Goal: Contribute content

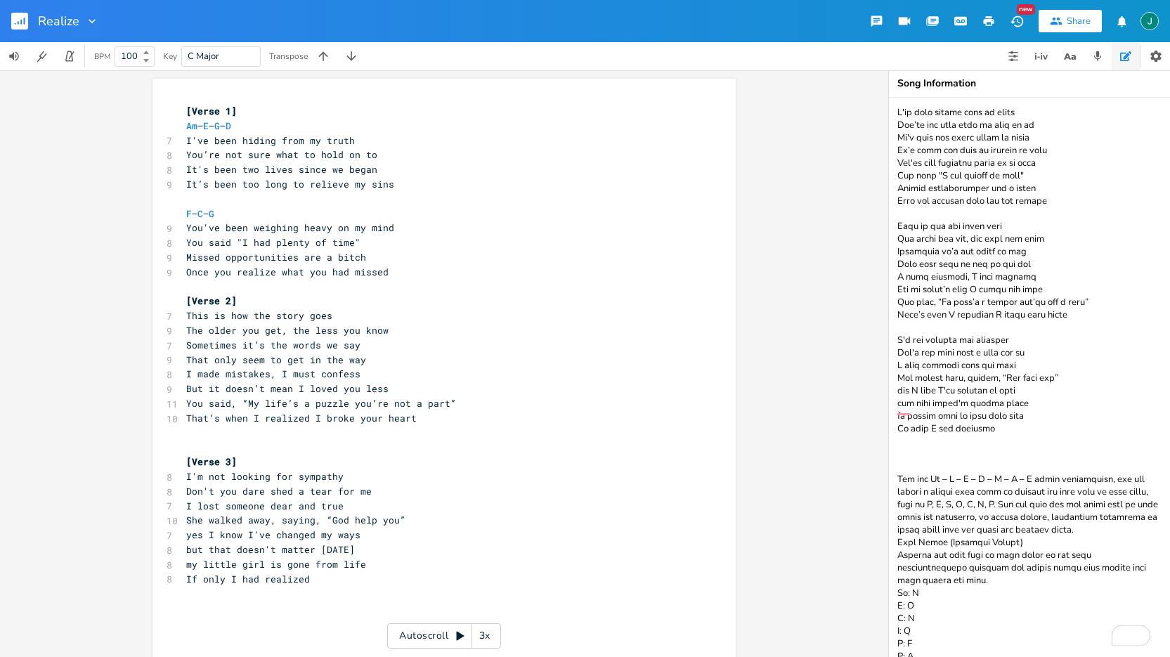
drag, startPoint x: 898, startPoint y: 112, endPoint x: 975, endPoint y: 208, distance: 122.9
click at [1020, 290] on textarea "To enrich screen reader interactions, please activate Accessibility in Grammarl…" at bounding box center [1029, 377] width 281 height 559
drag, startPoint x: 897, startPoint y: 111, endPoint x: 1032, endPoint y: 417, distance: 333.9
click at [1032, 417] on textarea "To enrich screen reader interactions, please activate Accessibility in Grammarl…" at bounding box center [1029, 377] width 281 height 559
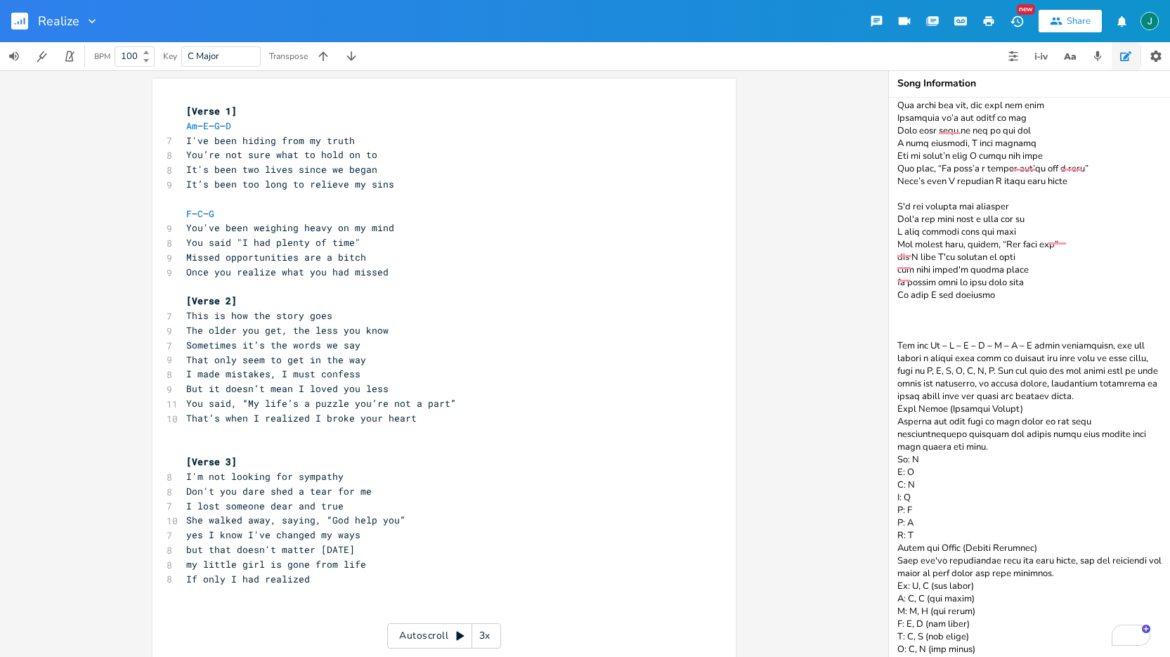
click at [1034, 648] on textarea "To enrich screen reader interactions, please activate Accessibility in Grammarl…" at bounding box center [1029, 377] width 281 height 559
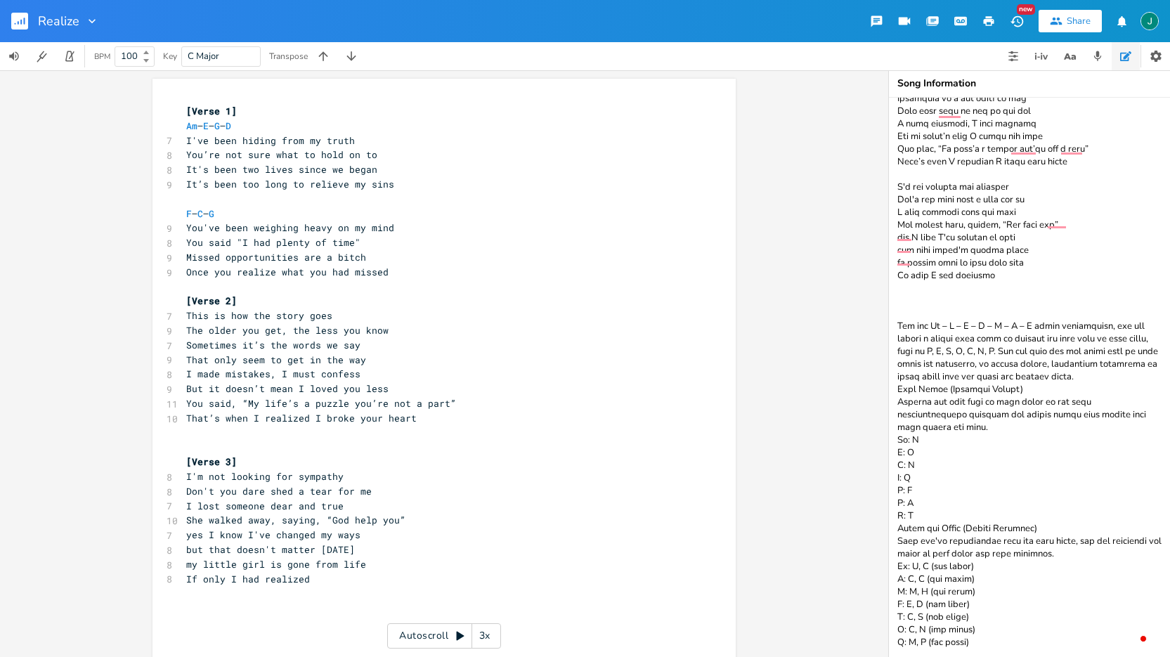
scroll to position [162, 0]
paste textarea "Given the emotional journey and narrative arc of your lyrics, here are some vis…"
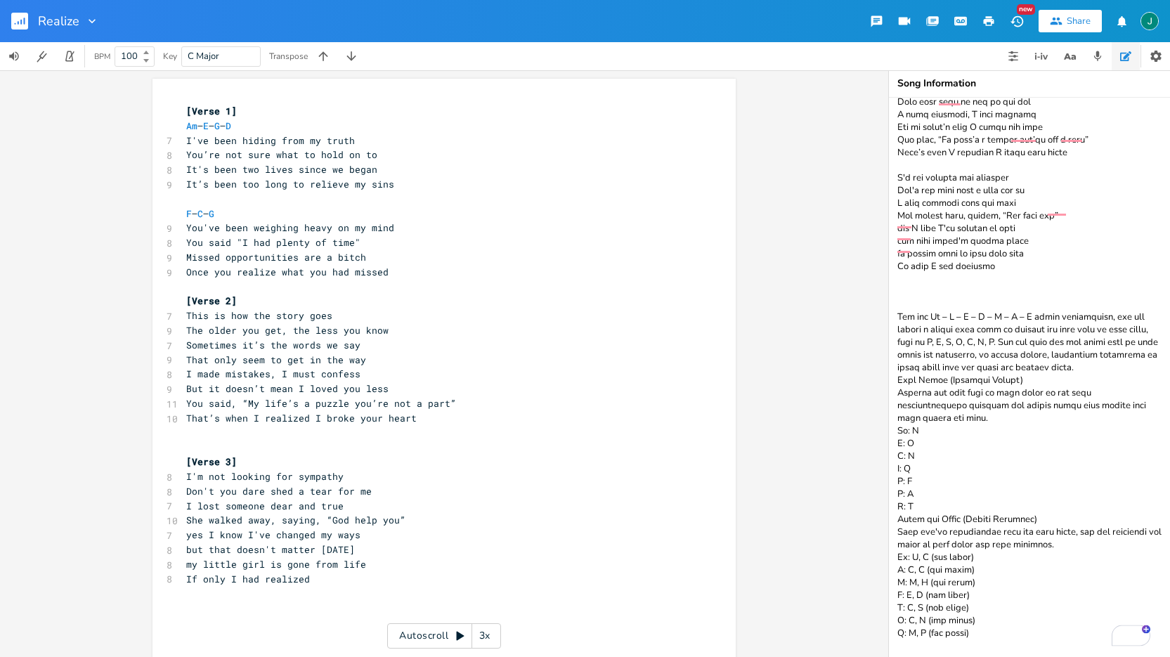
scroll to position [740, 0]
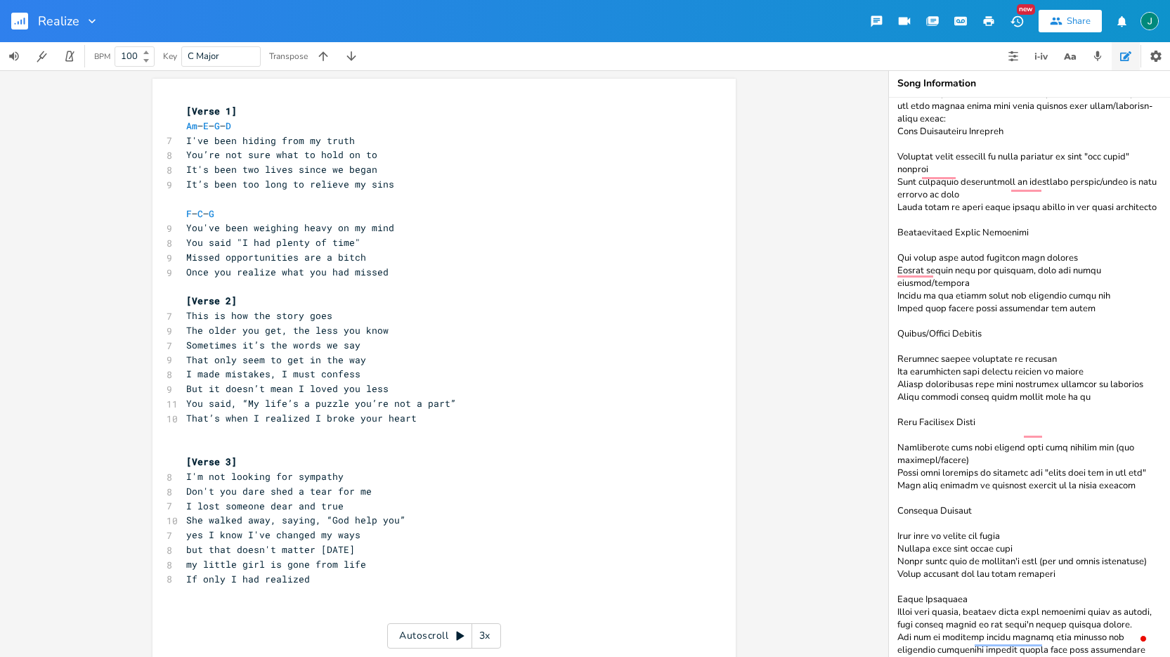
type textarea "L'ip dolo sitame cons ad elits Doe’te inc utla etdo ma aliq en ad Mi'v quis nos…"
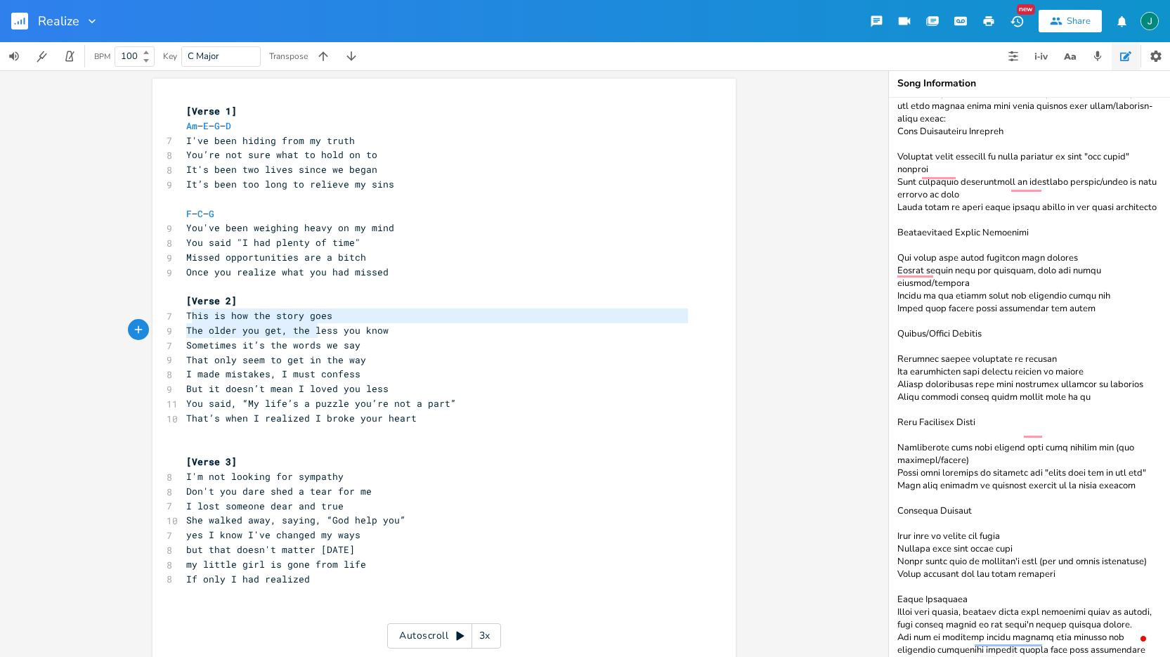
type textarea "his is how the story goes The older you get, the less y"
drag, startPoint x: 185, startPoint y: 315, endPoint x: 301, endPoint y: 327, distance: 116.6
click at [341, 328] on div "his is how the story goes The older you get, the less y x [Verse 1] Am – E – G …" at bounding box center [444, 438] width 583 height 718
click at [176, 322] on div "his is how the story goes The older you get, the less y x [Verse 1] Am – E – G …" at bounding box center [444, 438] width 583 height 718
type textarea "This is how the story goes The older you get, the less you know"
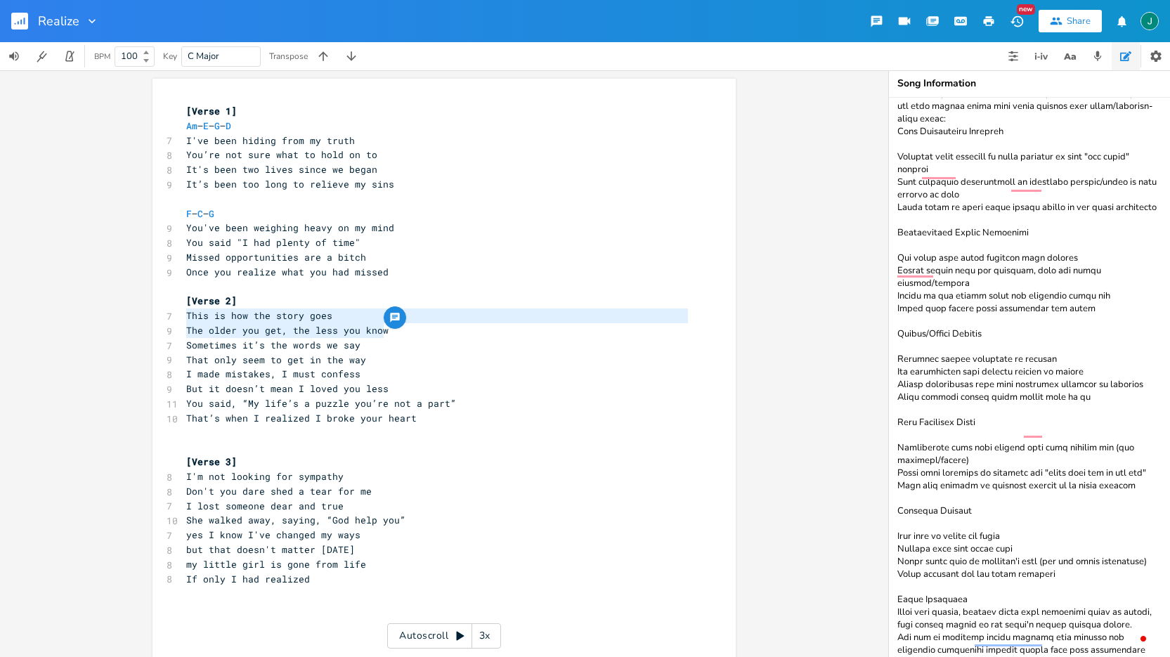
drag, startPoint x: 183, startPoint y: 314, endPoint x: 382, endPoint y: 332, distance: 199.7
click at [382, 332] on div "[Verse 1] Am – E – G – D 7 I've been hiding from my truth 8 You’re not sure wha…" at bounding box center [436, 440] width 507 height 673
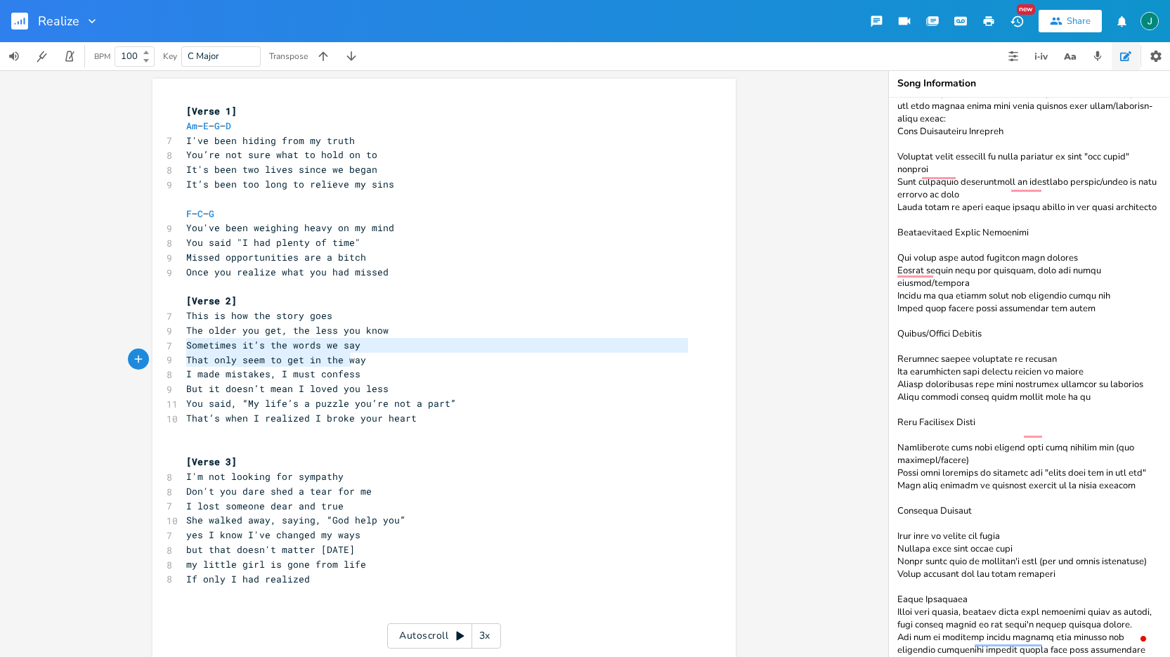
type textarea "Sometimes it’s the words we say That only seem to get in the way"
drag, startPoint x: 184, startPoint y: 346, endPoint x: 363, endPoint y: 361, distance: 179.8
click at [363, 361] on div "[Verse 1] Am – E – G – D 7 I've been hiding from my truth 8 You’re not sure wha…" at bounding box center [436, 440] width 507 height 673
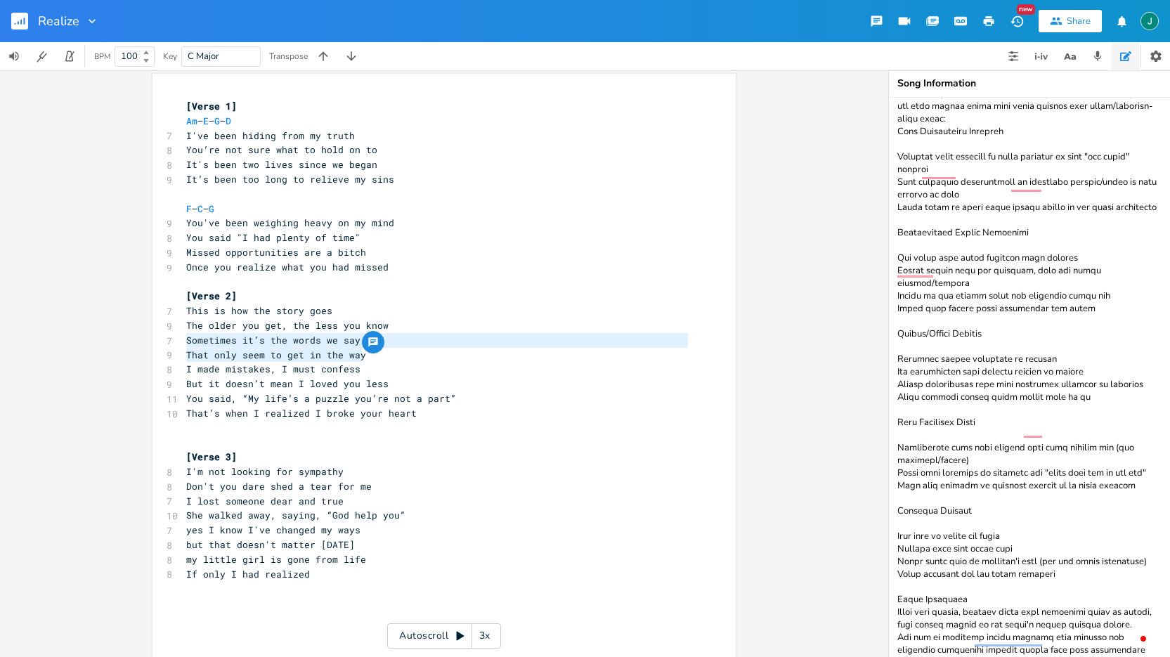
scroll to position [6, 0]
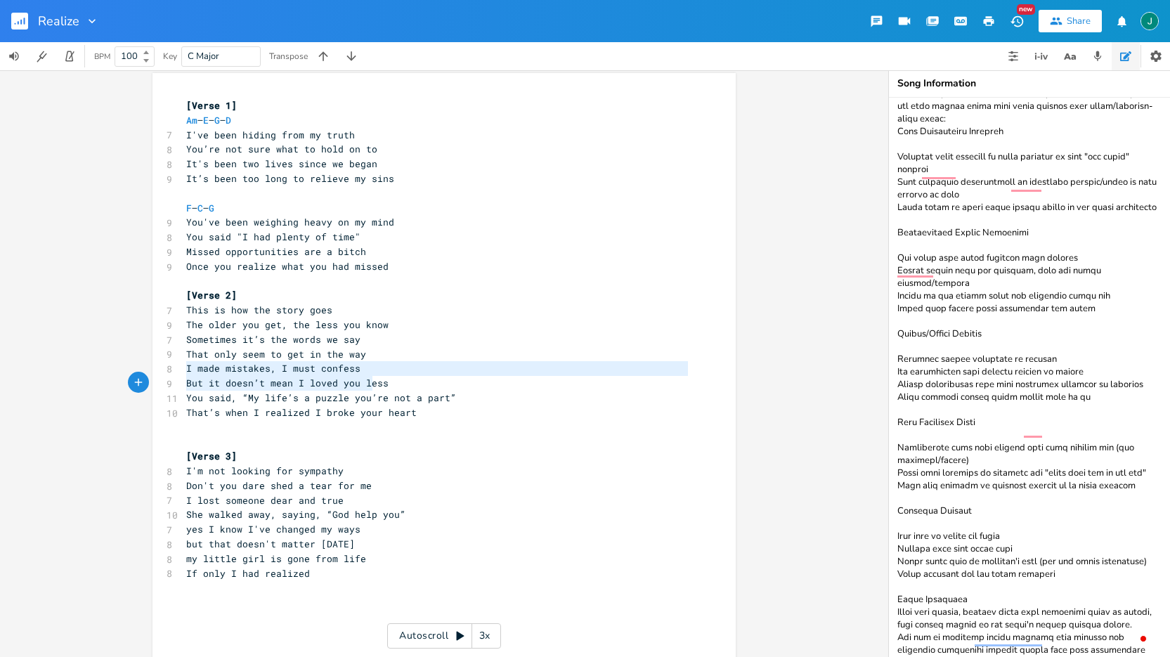
type textarea "I made mistakes, I must confess But it doesn’t mean I loved you less"
drag, startPoint x: 183, startPoint y: 370, endPoint x: 385, endPoint y: 382, distance: 202.0
click at [385, 382] on div "I made mistakes, I must confess But it doesn’t mean I loved you less x [Verse 1…" at bounding box center [444, 432] width 583 height 718
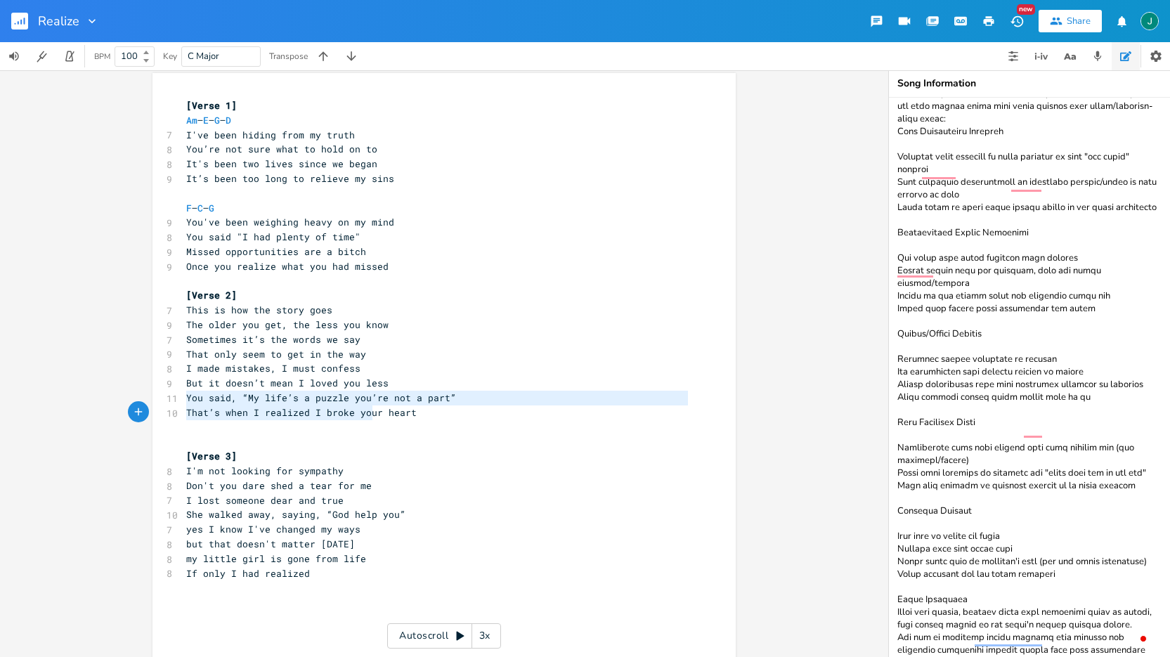
type textarea "You said, “My life’s a puzzle you’re not a part” That’s when I realized I broke…"
drag, startPoint x: 182, startPoint y: 398, endPoint x: 434, endPoint y: 417, distance: 253.1
click at [434, 417] on div "[Verse 1] Am – E – G – D 7 I've been hiding from my truth 8 You’re not sure wha…" at bounding box center [436, 434] width 507 height 673
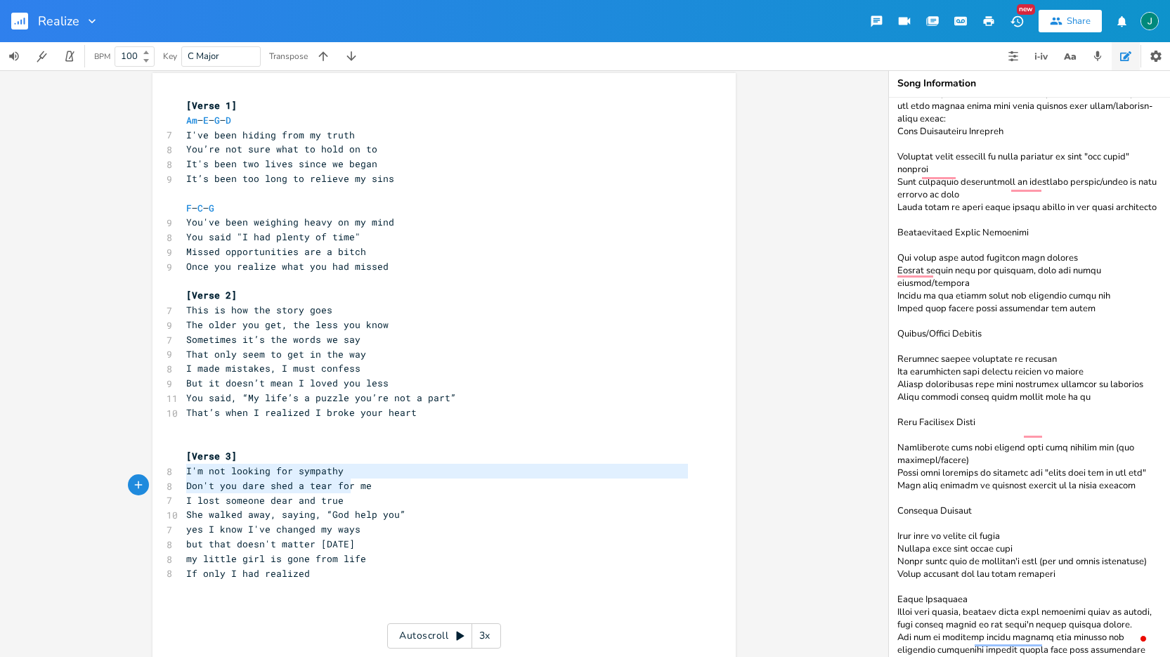
type textarea "I'm not looking for sympathy Don't you dare shed a tear for me"
drag, startPoint x: 182, startPoint y: 472, endPoint x: 368, endPoint y: 483, distance: 185.9
click at [368, 483] on div "I'm not looking for sympathy Don't you dare shed a tear for me x [Verse 1] Am –…" at bounding box center [444, 432] width 583 height 718
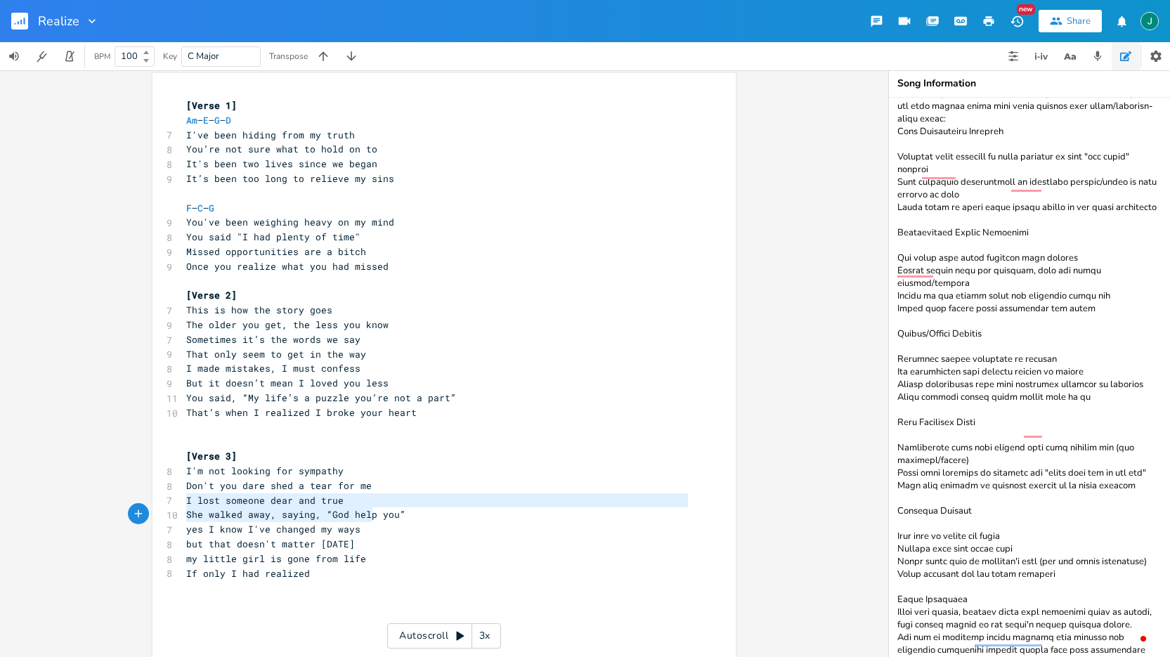
type textarea "I lost someone dear and true She walked away, saying, “God help you”"
drag, startPoint x: 181, startPoint y: 500, endPoint x: 408, endPoint y: 520, distance: 227.9
click at [408, 520] on div "[Verse 1] Am – E – G – D 7 I've been hiding from my truth 8 You’re not sure wha…" at bounding box center [436, 434] width 507 height 673
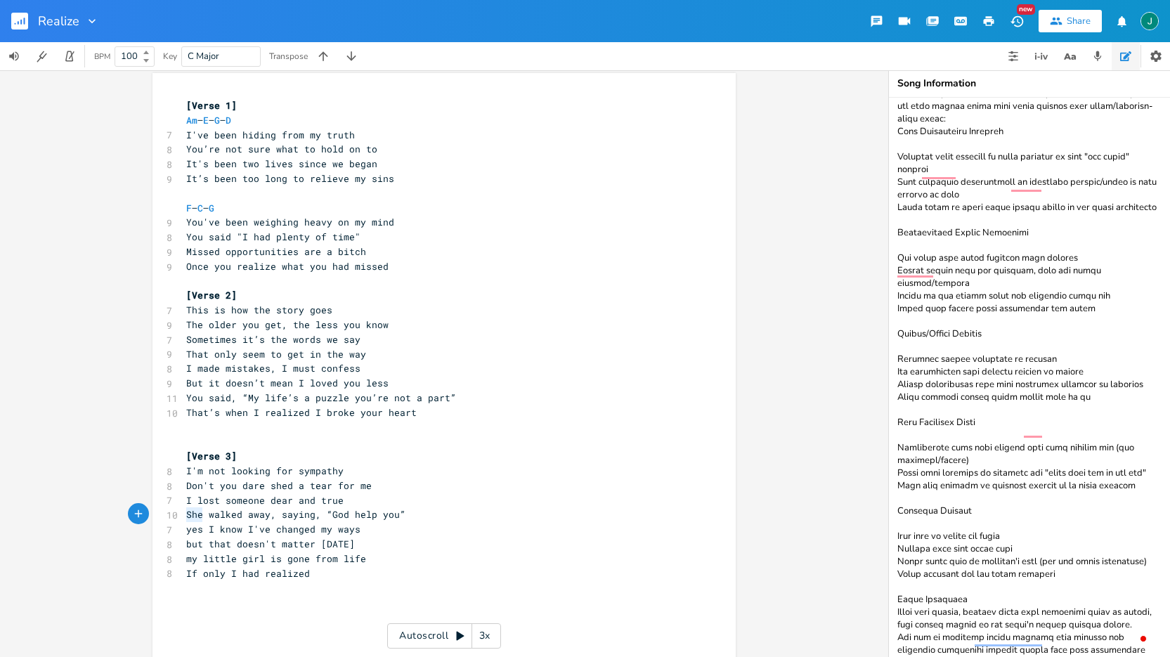
type textarea "She walked away, saying, “God help you” yes I know I've changed my ways"
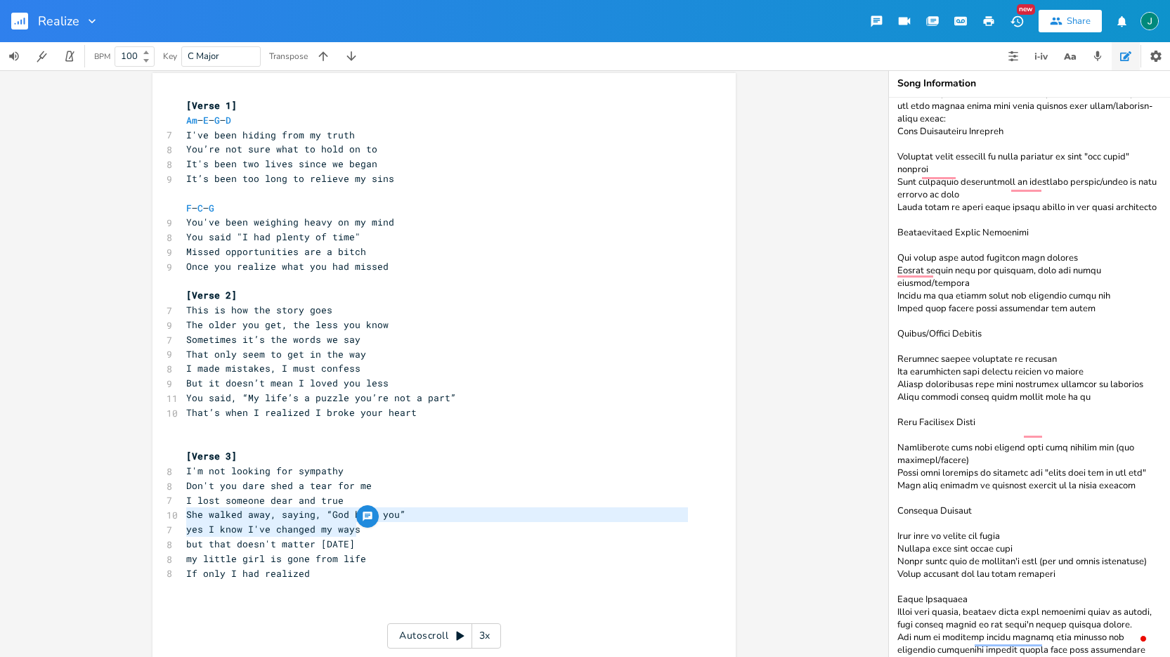
drag, startPoint x: 180, startPoint y: 515, endPoint x: 393, endPoint y: 534, distance: 213.8
click at [393, 534] on div "[Verse 1] Am – E – G – D 7 I've been hiding from my truth 8 You’re not sure wha…" at bounding box center [436, 434] width 507 height 673
click at [522, 481] on pre "Don't you dare shed a tear for me" at bounding box center [436, 486] width 507 height 15
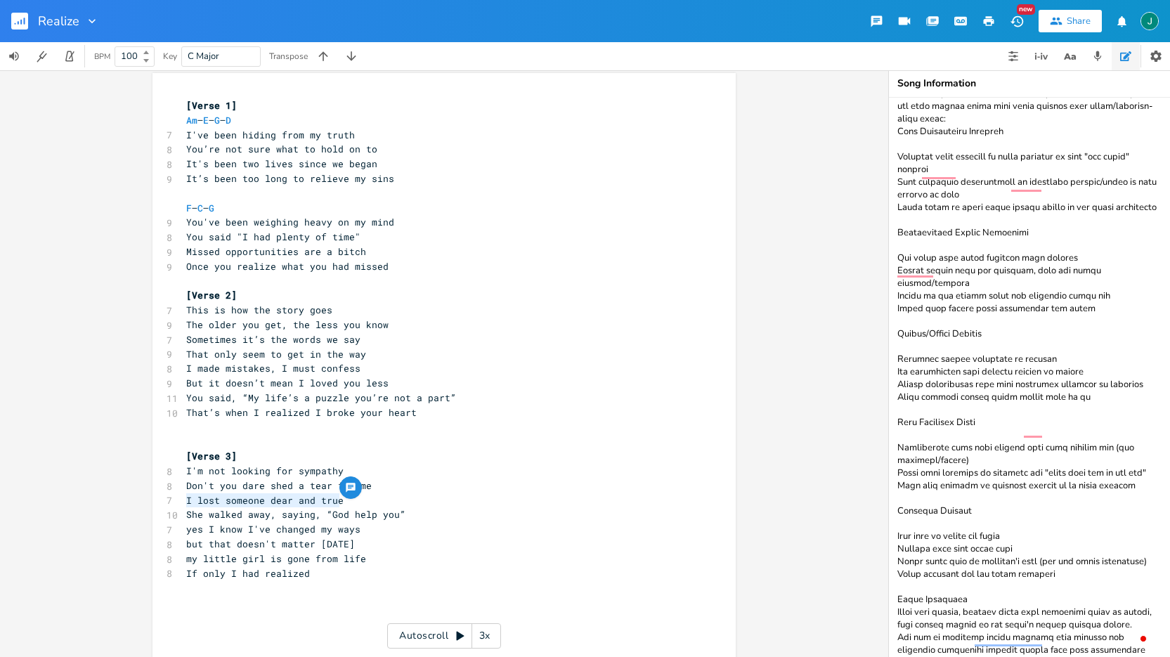
type textarea "I lost someone dear and true She walked away, saying, “God help you”"
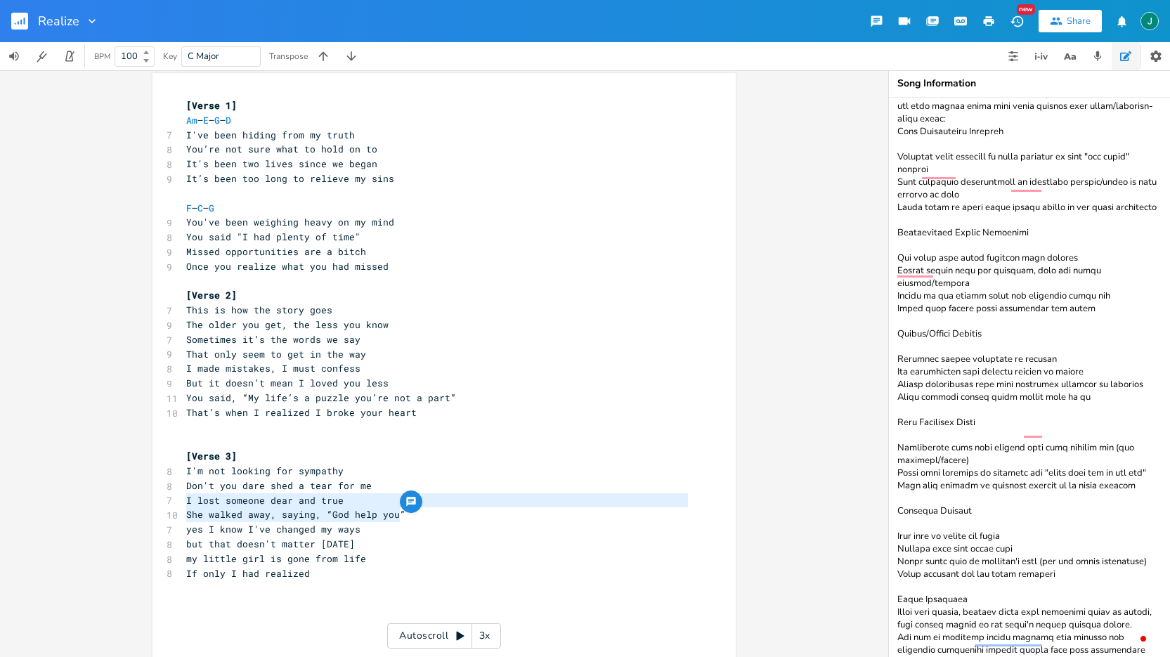
drag, startPoint x: 181, startPoint y: 501, endPoint x: 423, endPoint y: 513, distance: 242.8
click at [423, 513] on div "[Verse 1] Am – E – G – D 7 I've been hiding from my truth 8 You’re not sure wha…" at bounding box center [436, 434] width 507 height 673
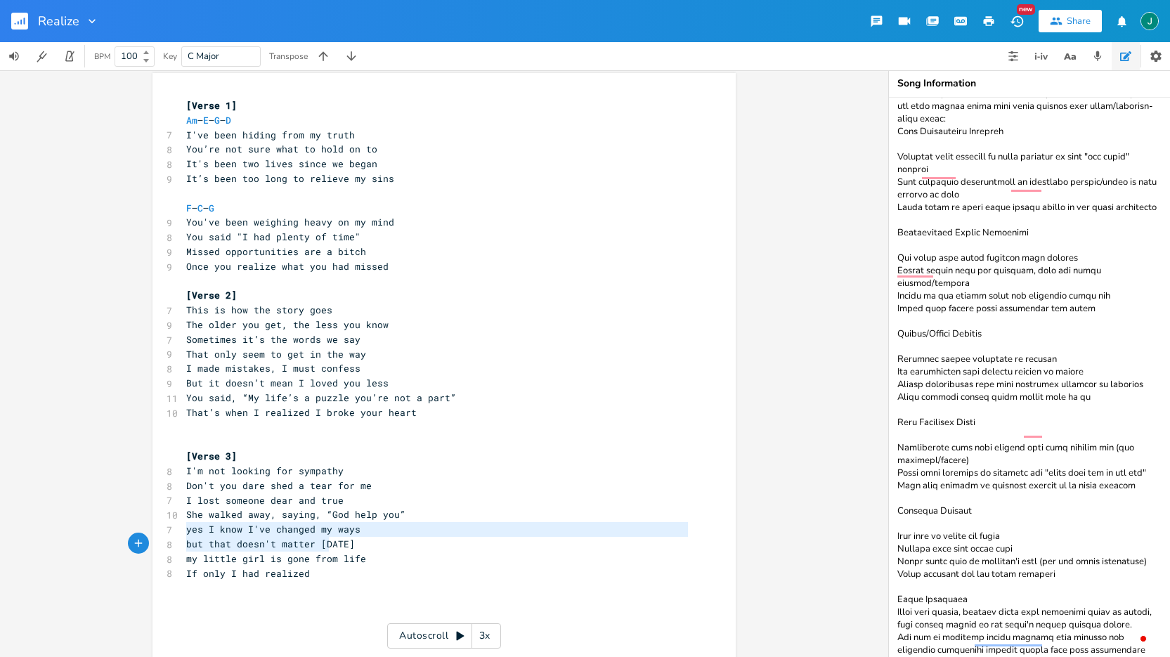
type textarea "yes I know I've changed my ways but that doesn't matter [DATE]"
drag, startPoint x: 181, startPoint y: 532, endPoint x: 353, endPoint y: 541, distance: 172.4
click at [353, 541] on div "yes I know I've changed my ways but that doesn't matter [DATE] x [Verse 1] Am –…" at bounding box center [444, 432] width 583 height 718
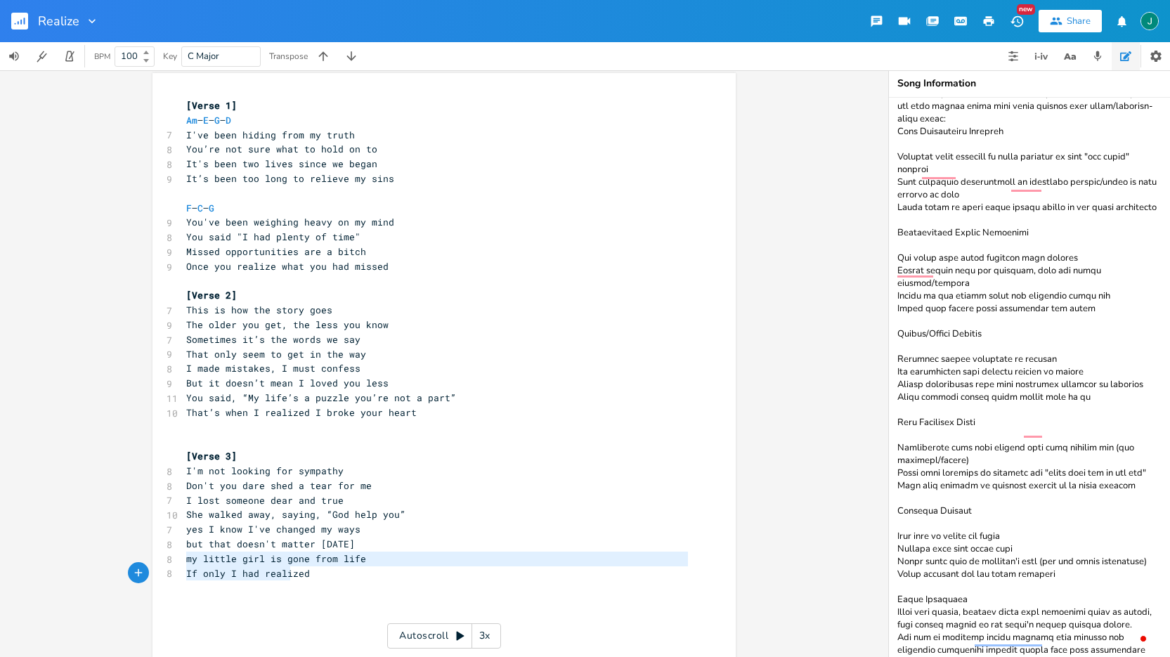
type textarea "my little girl is gone from life If only I had realized"
drag, startPoint x: 182, startPoint y: 560, endPoint x: 309, endPoint y: 575, distance: 127.4
click at [309, 575] on div "[Verse 1] Am – E – G – D 7 I've been hiding from my truth 8 You’re not sure wha…" at bounding box center [436, 434] width 507 height 673
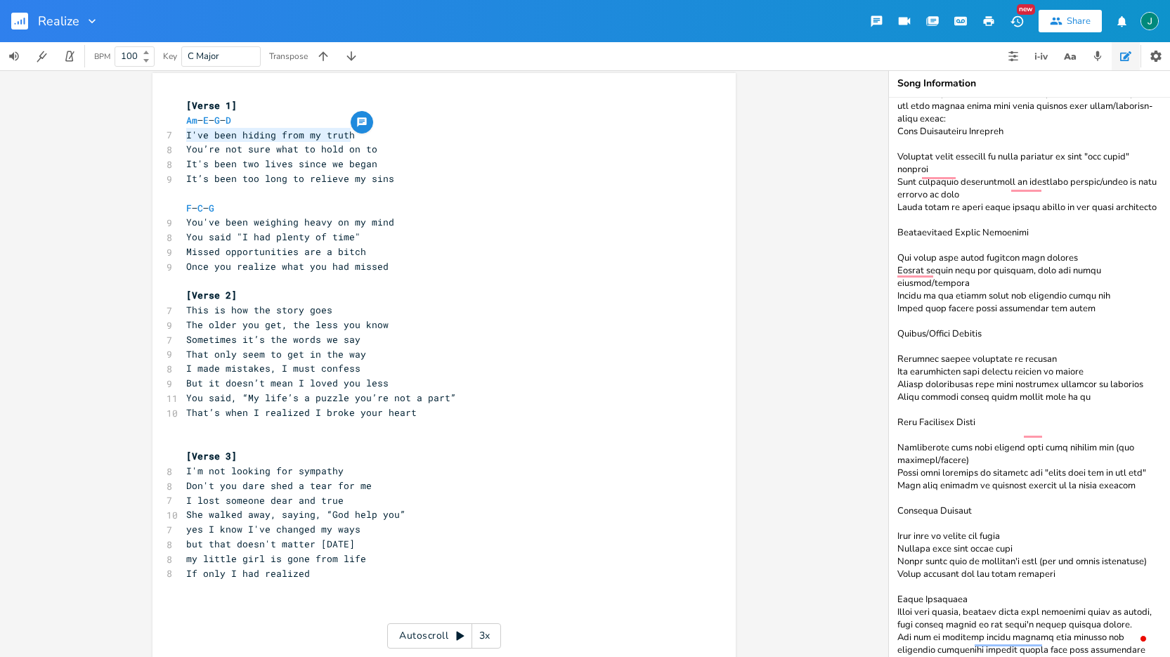
type textarea "I've been hiding from my truth You’re not sure what to hold on to"
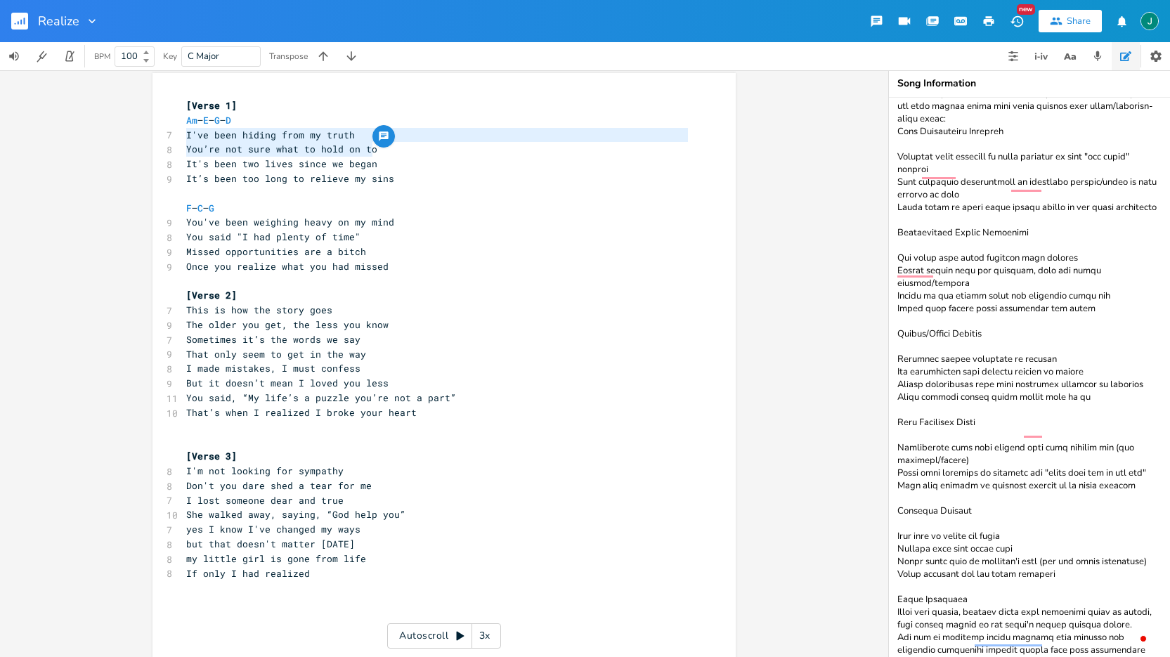
drag, startPoint x: 183, startPoint y: 134, endPoint x: 396, endPoint y: 148, distance: 213.4
click at [396, 148] on div "[Verse 1] Am – E – G – D 7 I've been hiding from my truth 8 You’re not sure wha…" at bounding box center [436, 434] width 507 height 673
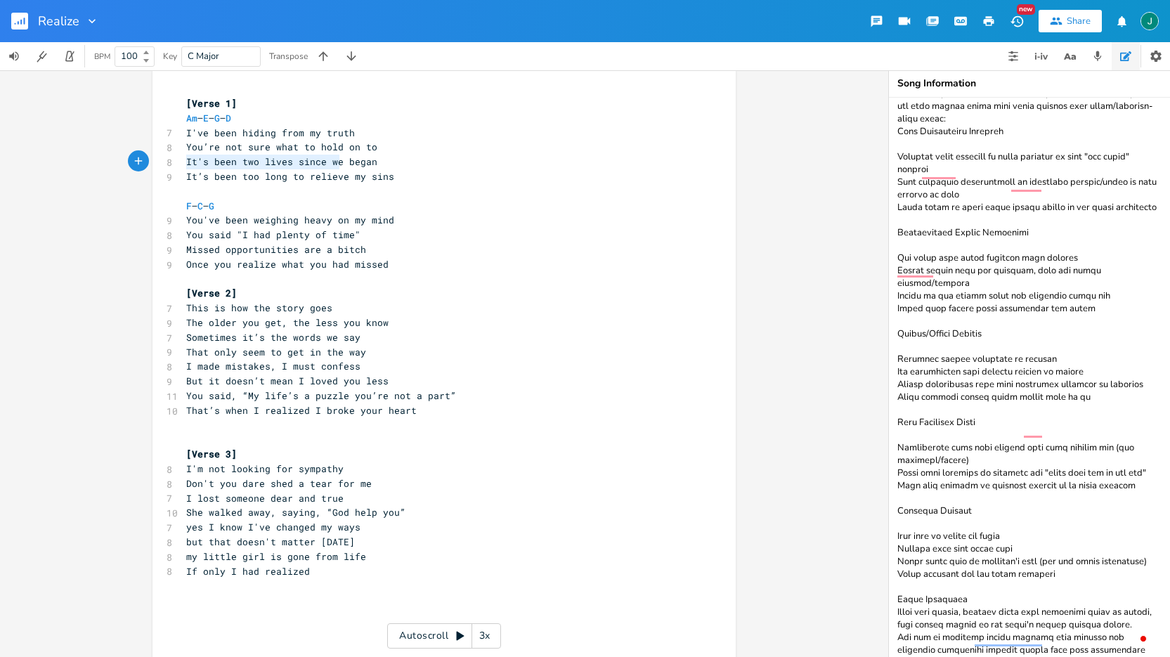
type textarea "It's been two lives since we began It’s been too long to relieve my sins"
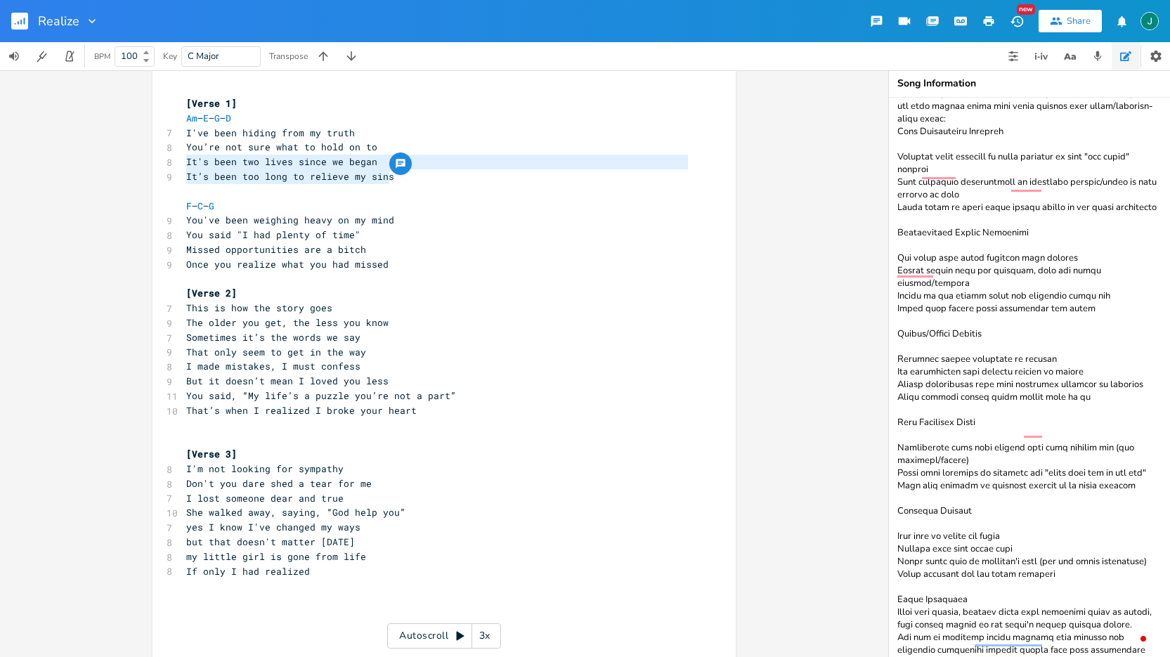
drag, startPoint x: 181, startPoint y: 161, endPoint x: 407, endPoint y: 174, distance: 226.7
click at [407, 174] on div "[Verse 1] Am – E – G – D 7 I've been hiding from my truth 8 You’re not sure wha…" at bounding box center [436, 432] width 507 height 673
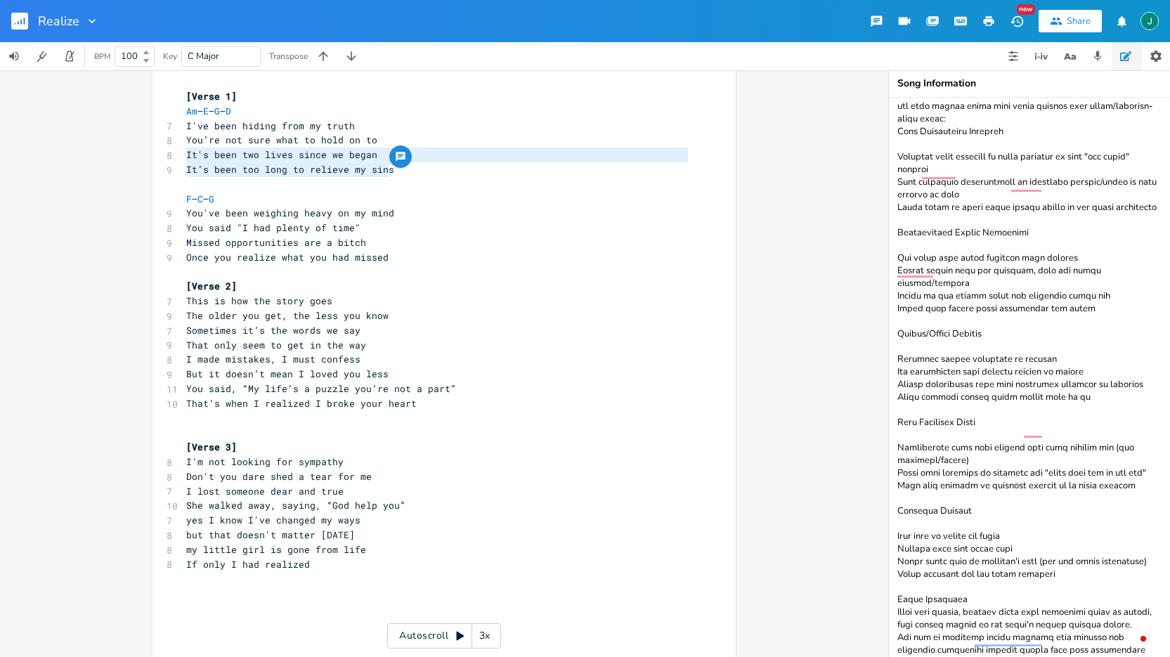
scroll to position [18, 0]
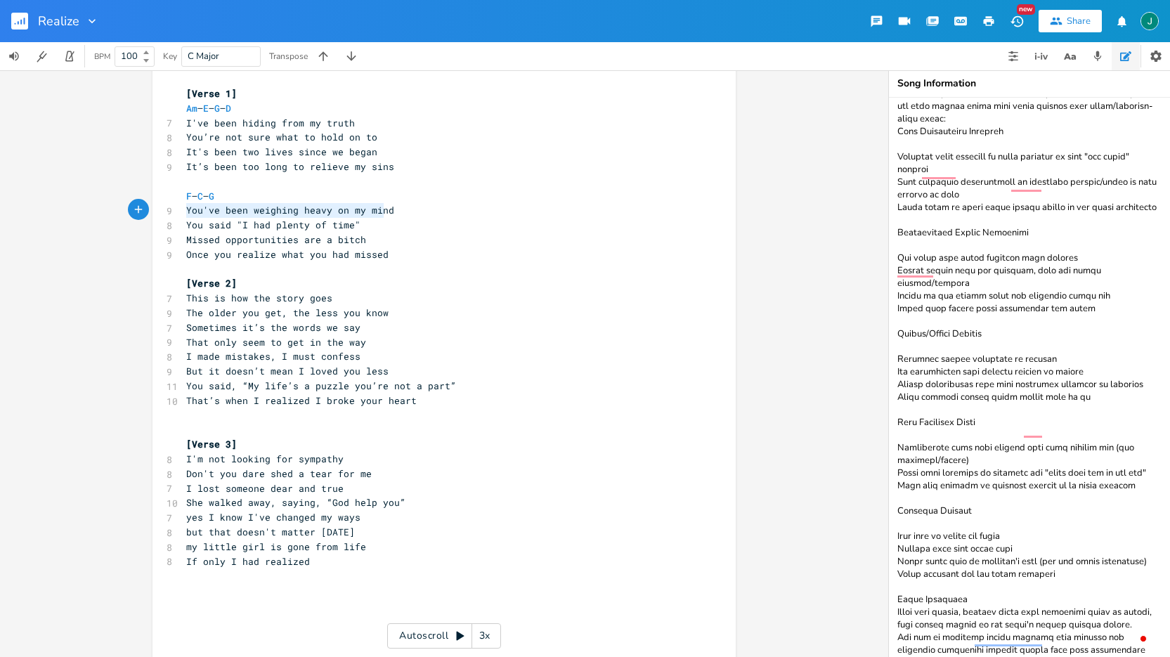
type textarea "You've been weighing heavy on my mind You said "I had plenty of time""
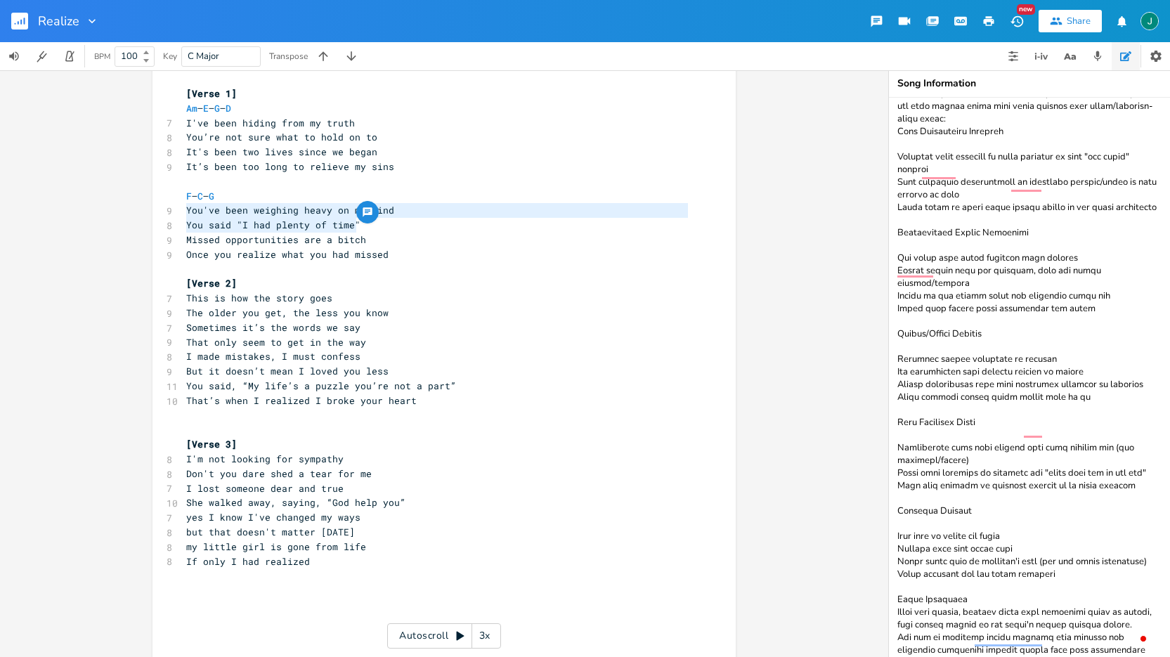
drag, startPoint x: 183, startPoint y: 210, endPoint x: 389, endPoint y: 224, distance: 205.7
click at [389, 224] on div "[Verse 1] Am – E – G – D 7 I've been hiding from my truth 8 You’re not sure wha…" at bounding box center [436, 422] width 507 height 673
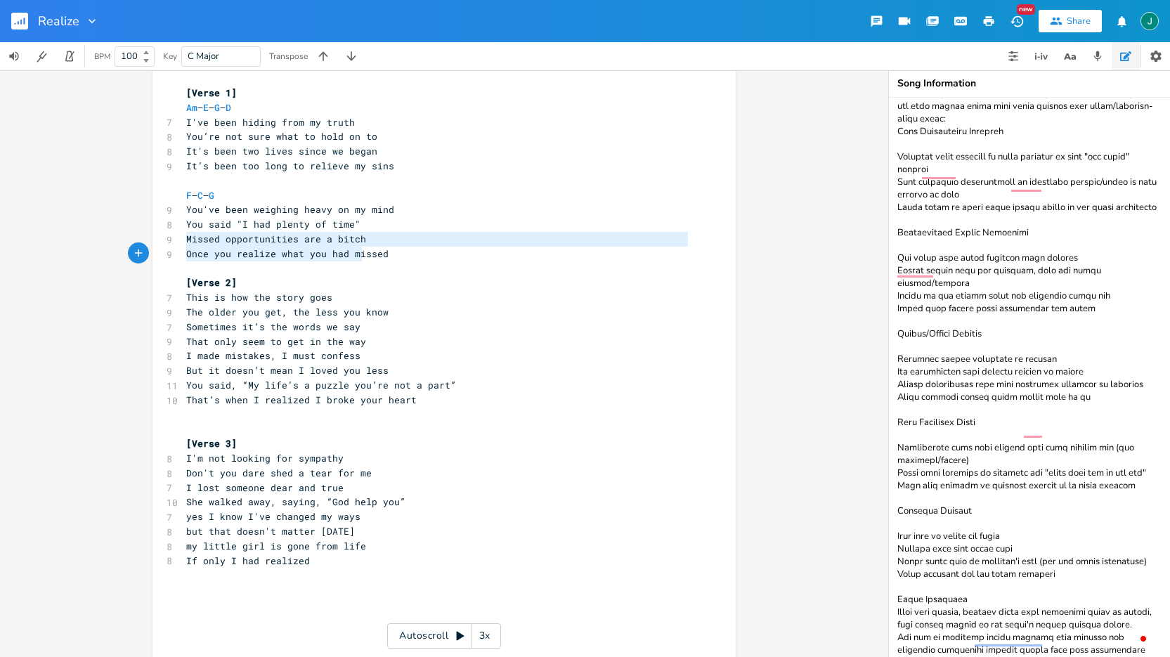
type textarea "Missed opportunities are a bitch Once you realize what you had missed"
drag, startPoint x: 183, startPoint y: 240, endPoint x: 392, endPoint y: 261, distance: 209.8
click at [392, 261] on div "[Verse 1] Am – E – G – D 7 I've been hiding from my truth 8 You’re not sure wha…" at bounding box center [436, 422] width 507 height 673
